Goal: Information Seeking & Learning: Find specific fact

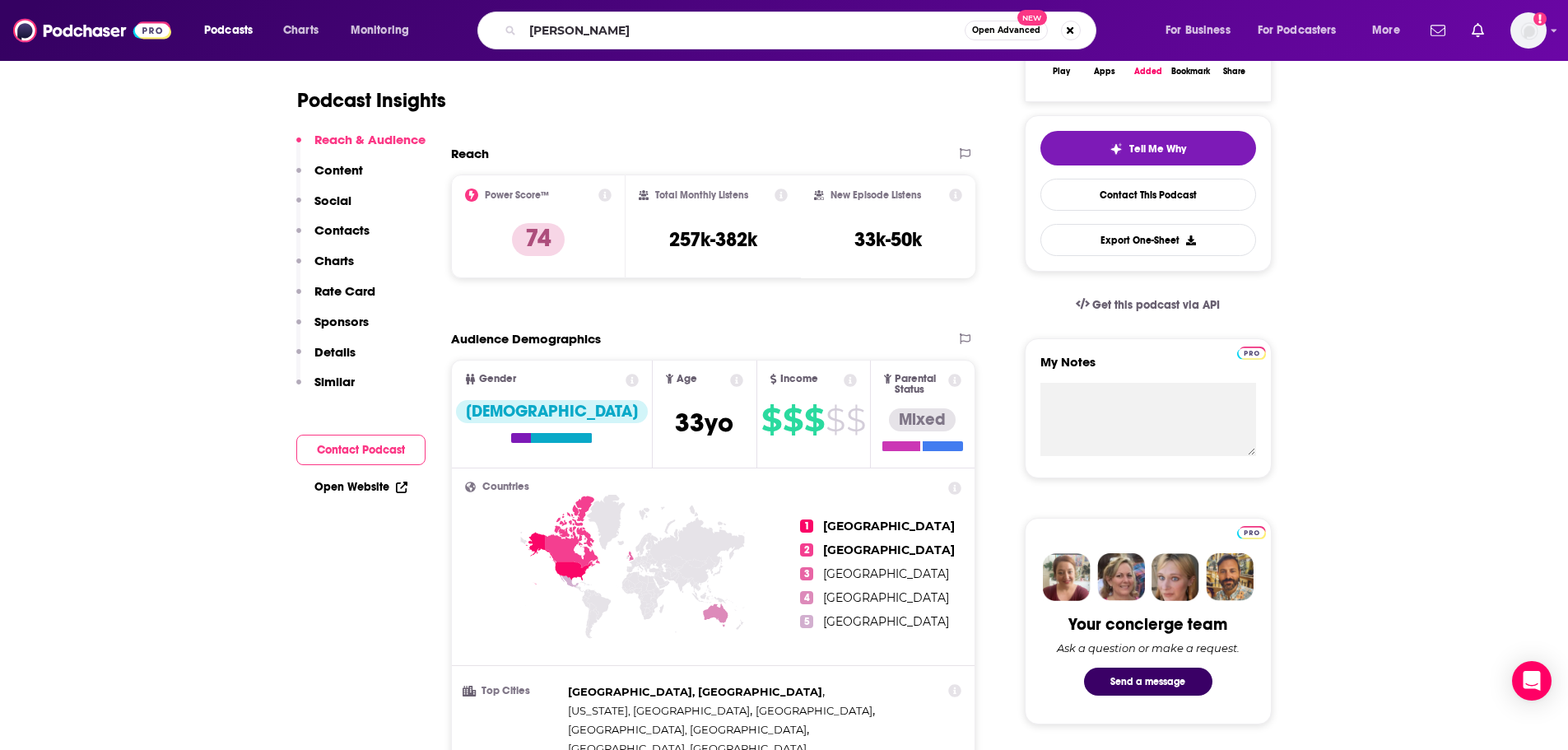
type input "[PERSON_NAME]"
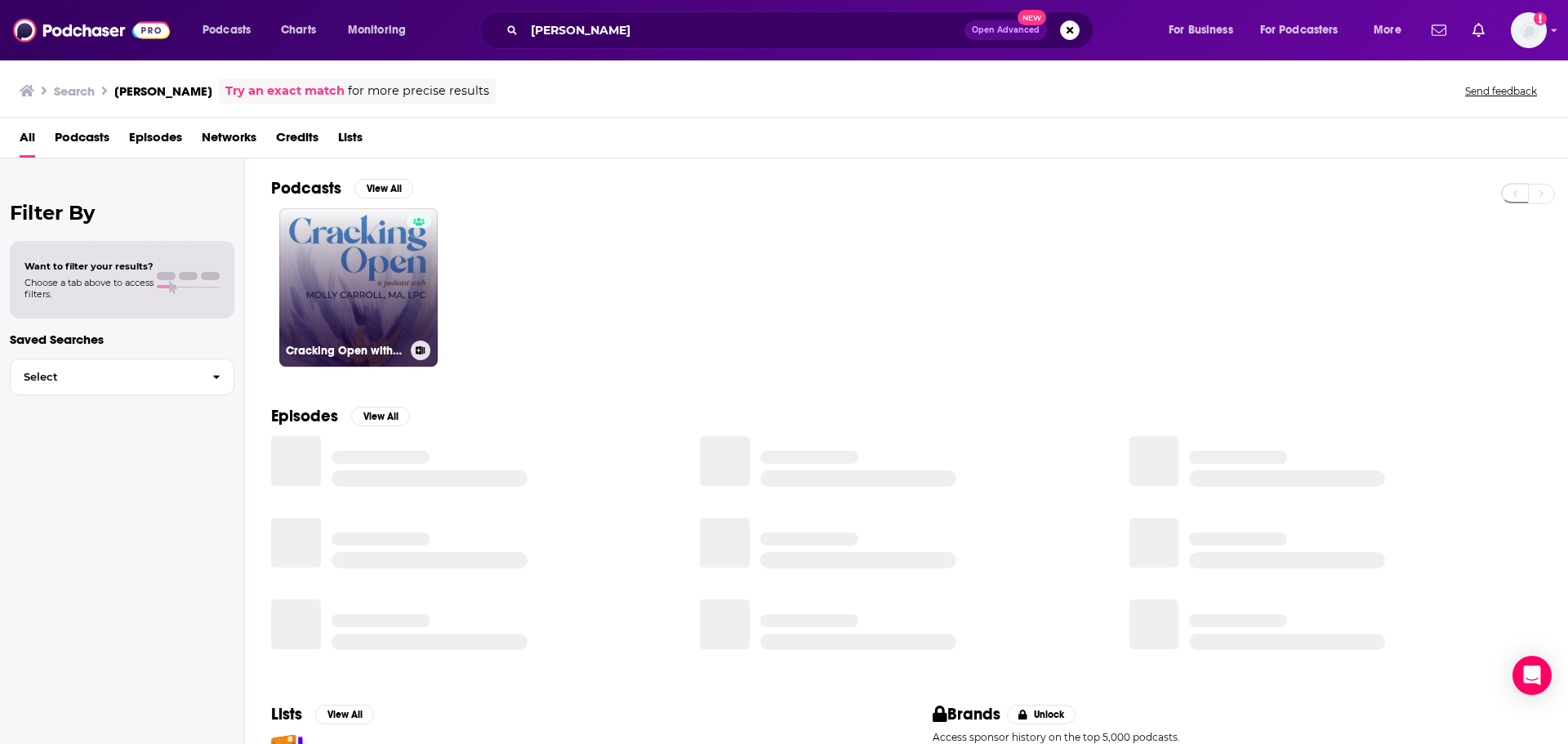
click at [351, 286] on link "Cracking Open with [PERSON_NAME]" at bounding box center [358, 287] width 159 height 159
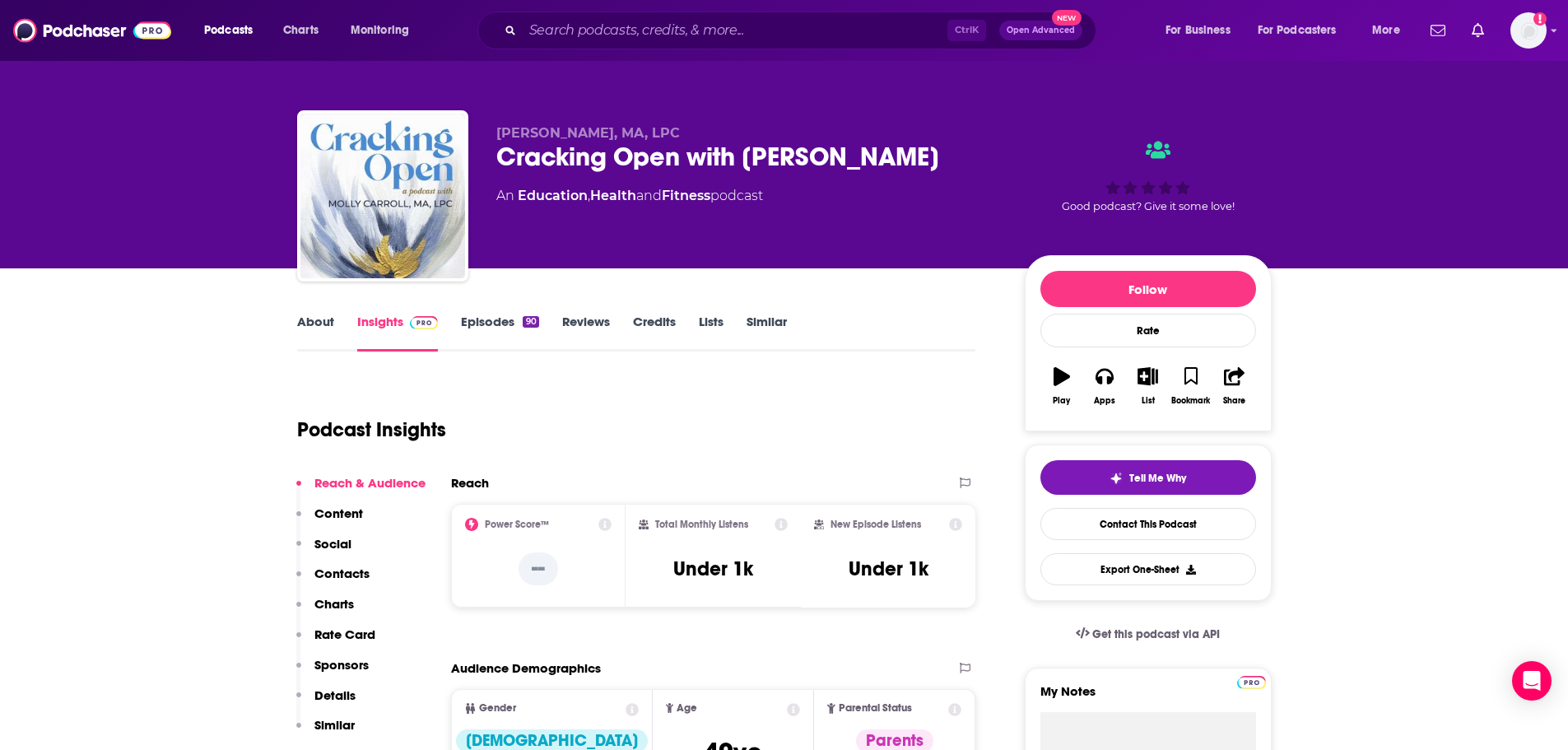
drag, startPoint x: 906, startPoint y: 159, endPoint x: 897, endPoint y: 161, distance: 9.2
click at [901, 161] on div "Cracking Open with [PERSON_NAME]" at bounding box center [747, 156] width 502 height 32
click at [845, 159] on div "Cracking Open with [PERSON_NAME]" at bounding box center [747, 156] width 502 height 32
